Goal: Find contact information: Find contact information

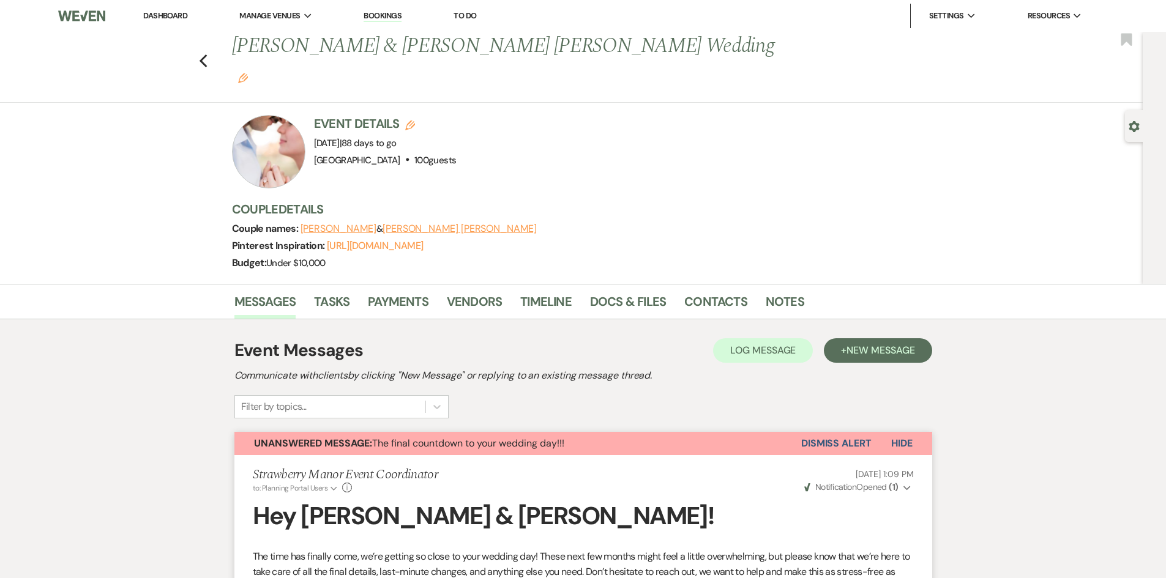
click at [178, 18] on link "Dashboard" at bounding box center [165, 15] width 44 height 10
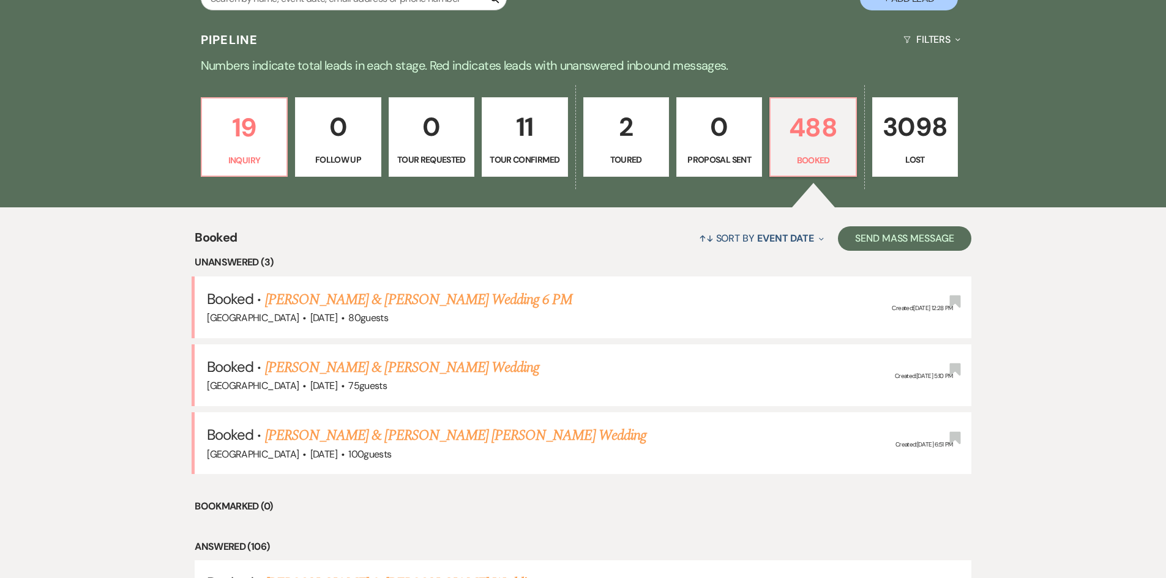
scroll to position [367, 0]
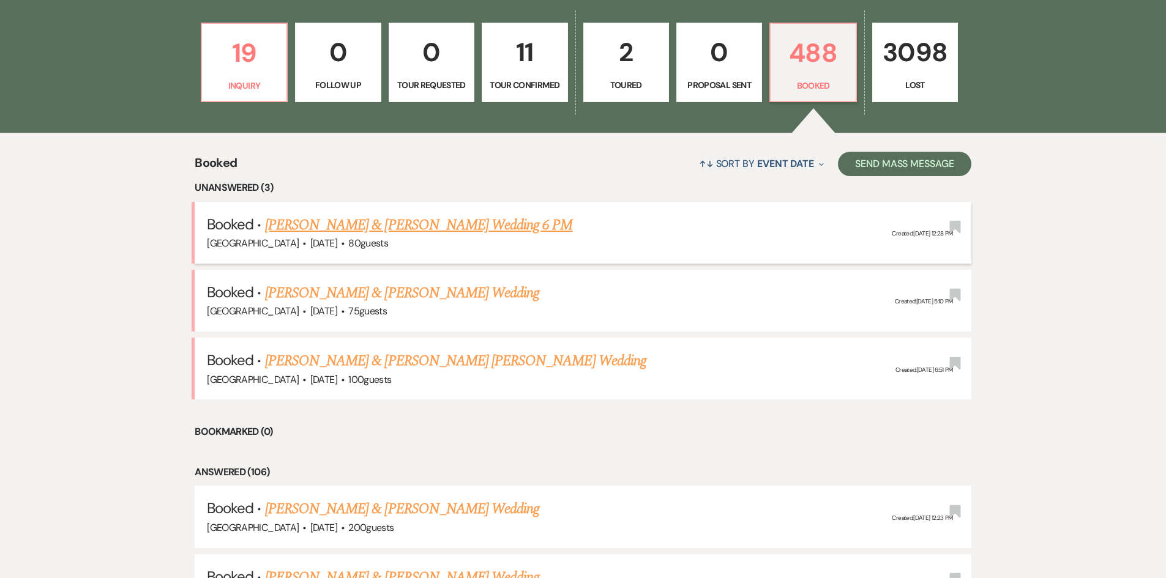
click at [424, 227] on link "[PERSON_NAME] & [PERSON_NAME] Wedding 6 PM" at bounding box center [419, 225] width 308 height 22
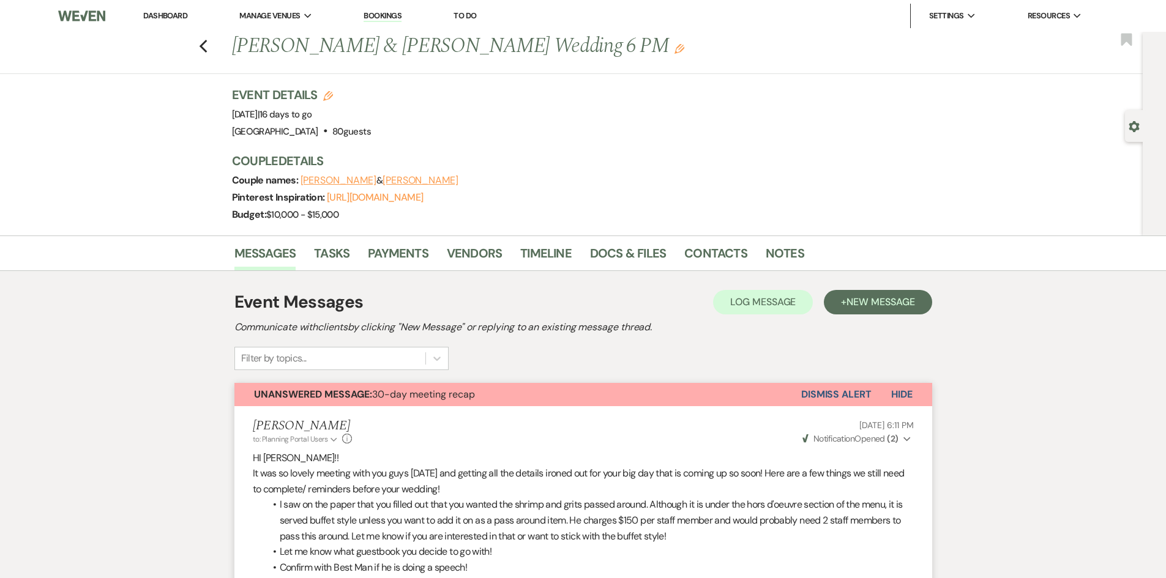
click at [159, 14] on link "Dashboard" at bounding box center [165, 15] width 44 height 10
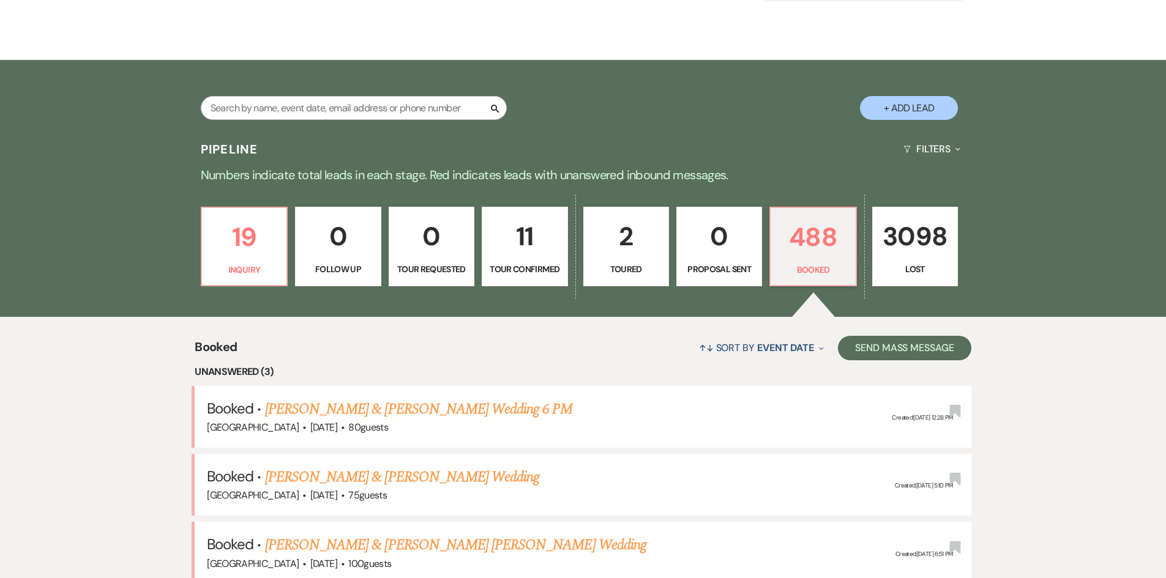
scroll to position [184, 0]
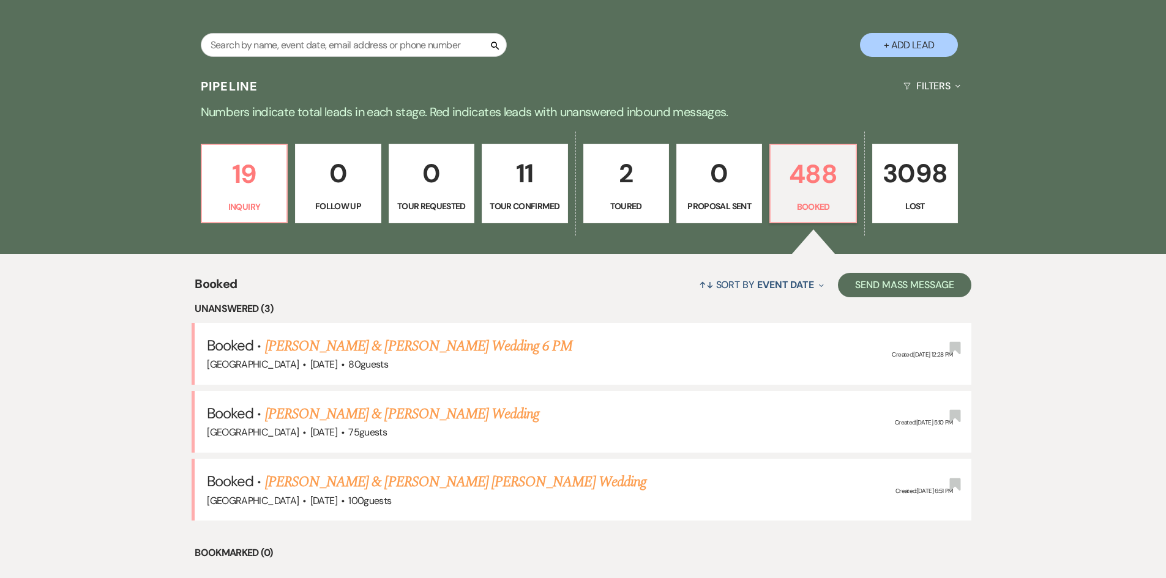
scroll to position [61, 0]
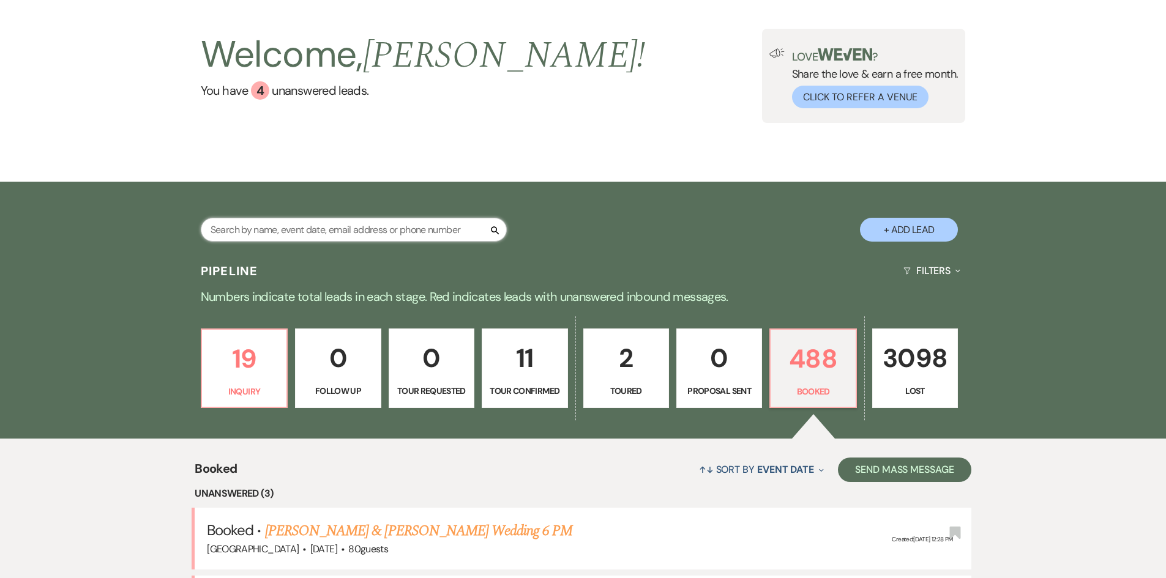
click at [247, 225] on input "text" at bounding box center [354, 230] width 306 height 24
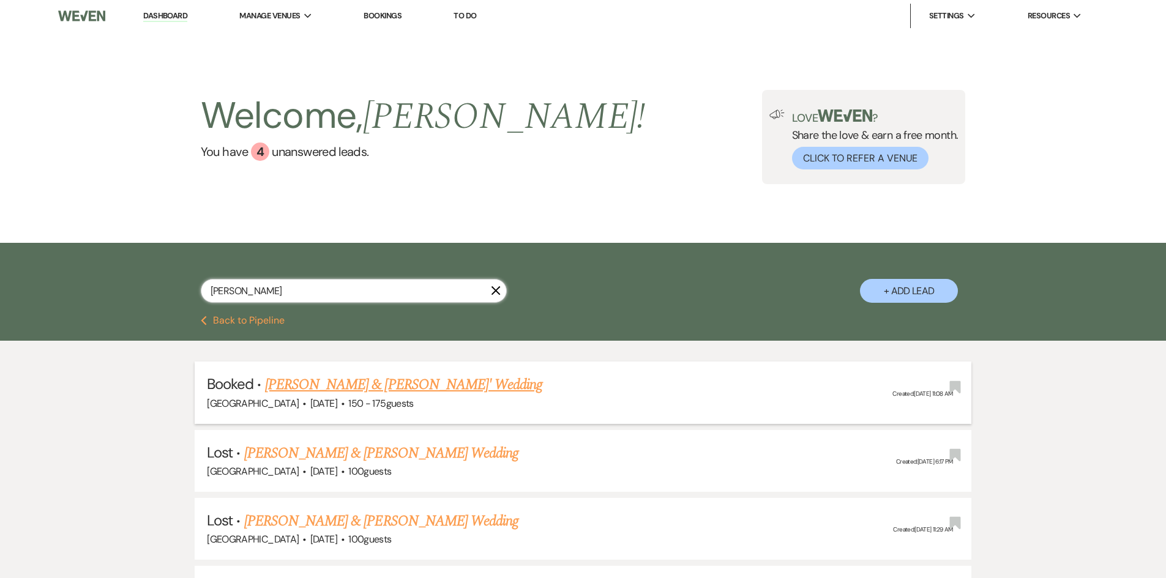
type input "roussel"
click at [357, 389] on link "[PERSON_NAME] & [PERSON_NAME]' Wedding" at bounding box center [404, 385] width 278 height 22
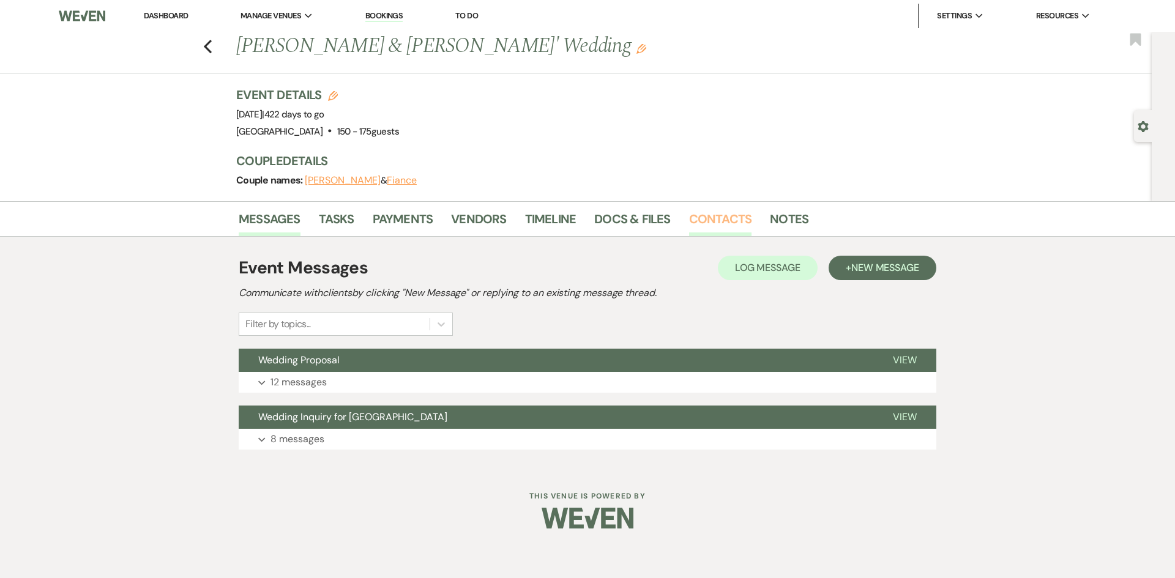
click at [717, 222] on link "Contacts" at bounding box center [720, 222] width 63 height 27
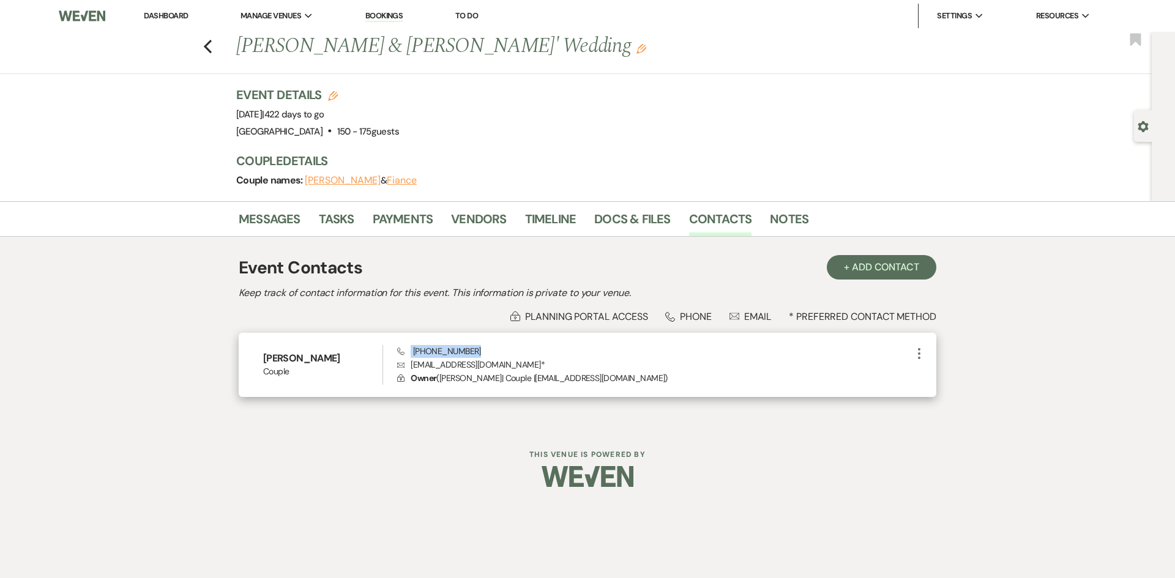
drag, startPoint x: 408, startPoint y: 350, endPoint x: 476, endPoint y: 347, distance: 68.6
click at [476, 347] on div "Phone (225) 802-5501 Envelope rousselmia@yahoo.com * Lock Owner ( Mia Roussel |…" at bounding box center [654, 365] width 515 height 40
copy span "(225) 802-5501"
click at [162, 15] on link "Dashboard" at bounding box center [166, 15] width 44 height 10
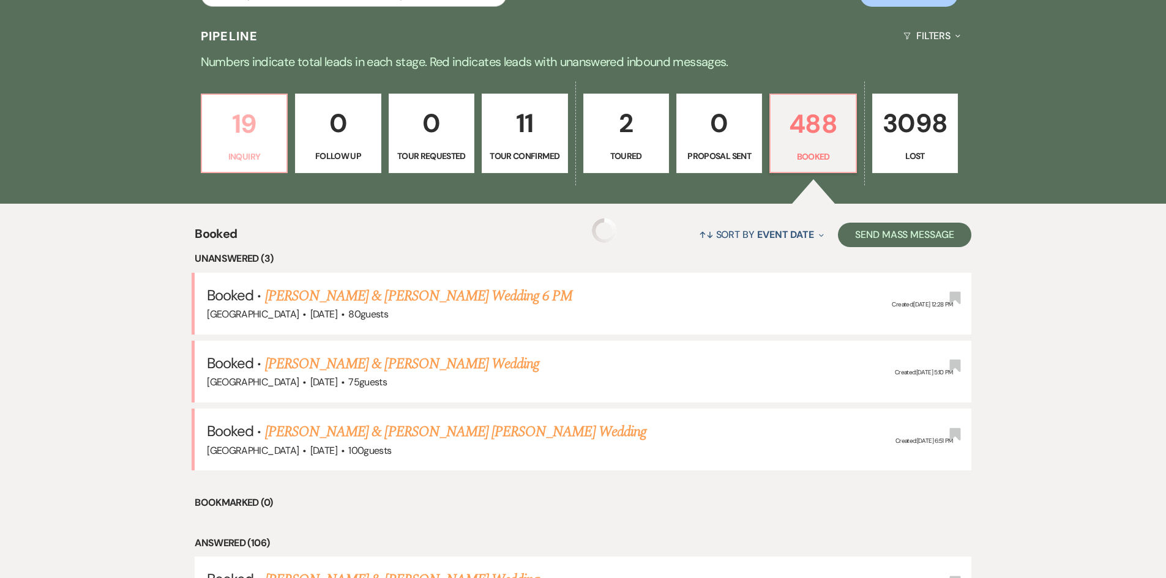
scroll to position [306, 0]
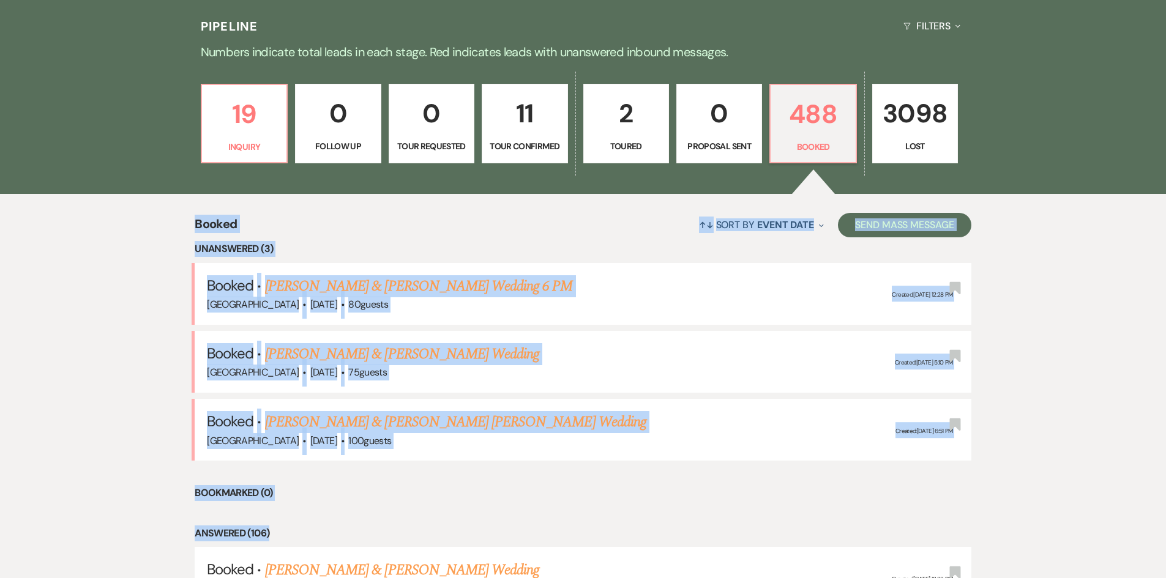
drag, startPoint x: 187, startPoint y: 209, endPoint x: 282, endPoint y: 515, distance: 321.2
drag, startPoint x: 148, startPoint y: 277, endPoint x: 156, endPoint y: 244, distance: 34.6
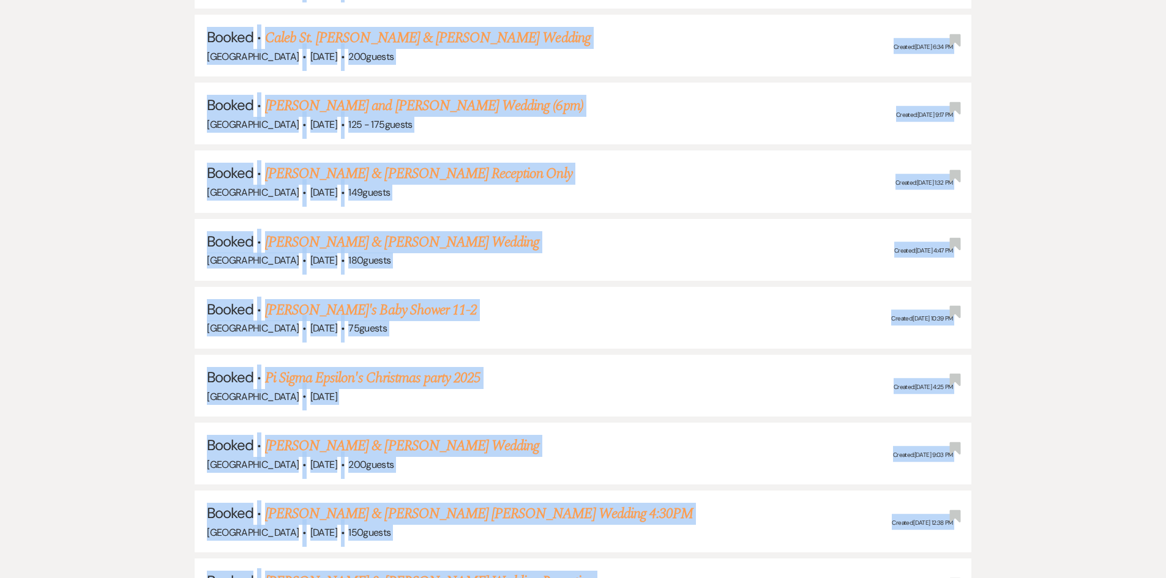
scroll to position [2313, 0]
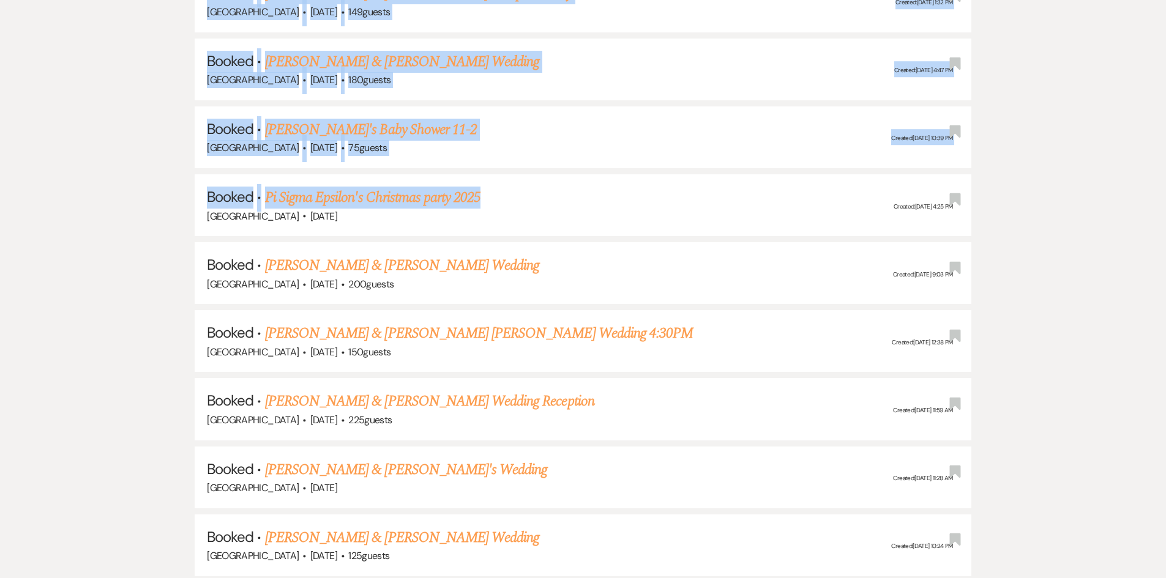
drag, startPoint x: 175, startPoint y: 219, endPoint x: 63, endPoint y: 221, distance: 112.0
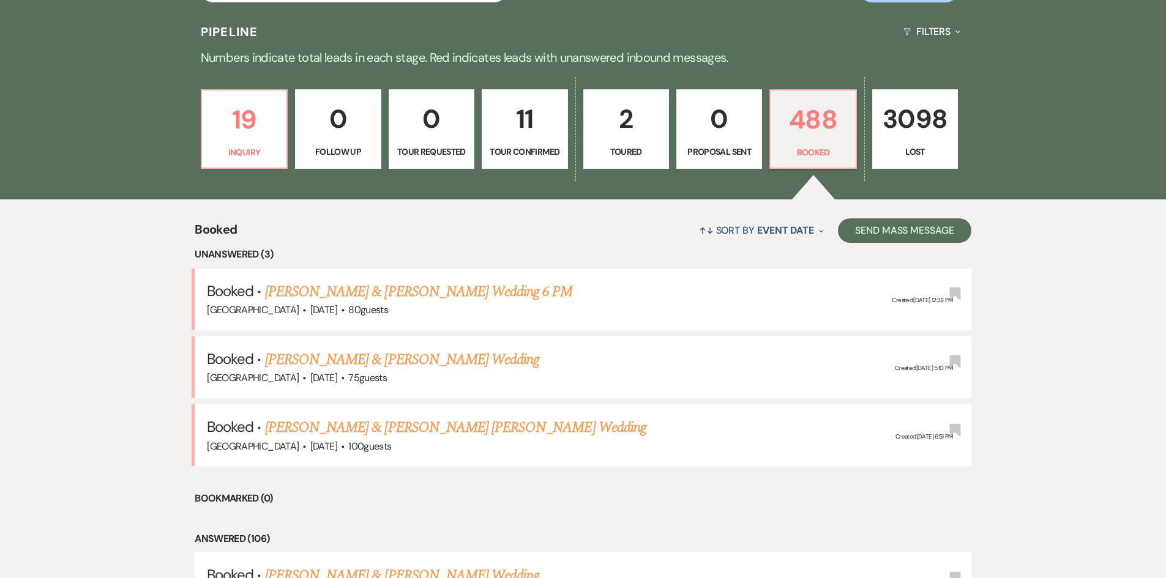
scroll to position [293, 0]
